Goal: Information Seeking & Learning: Learn about a topic

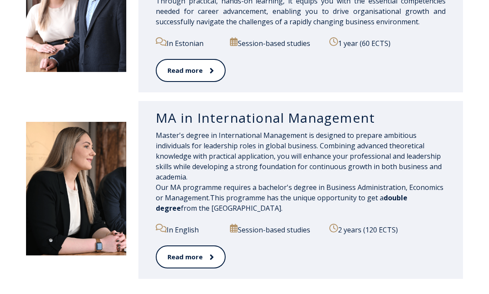
scroll to position [867, 0]
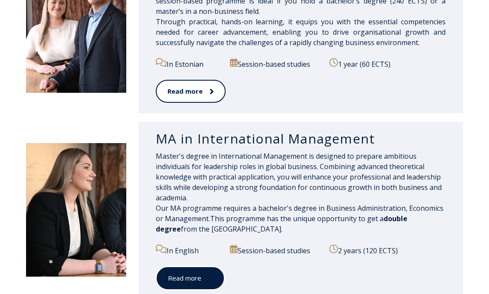
click at [208, 277] on icon at bounding box center [210, 278] width 4 height 9
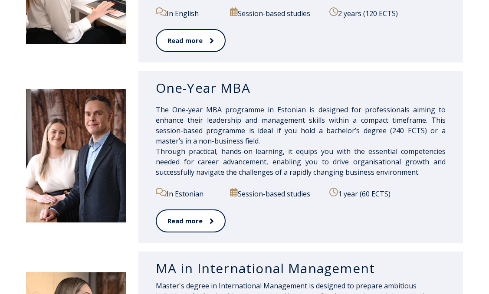
scroll to position [737, 0]
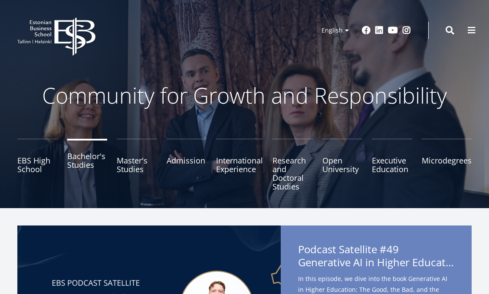
click at [88, 159] on link "Bachelor's Studies" at bounding box center [87, 165] width 40 height 52
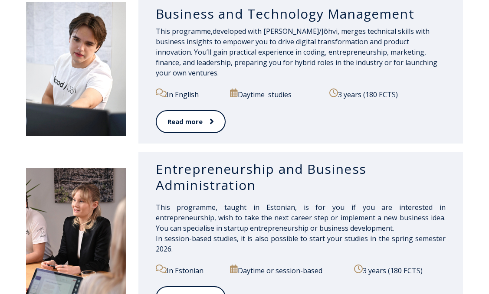
scroll to position [604, 0]
